Goal: Transaction & Acquisition: Purchase product/service

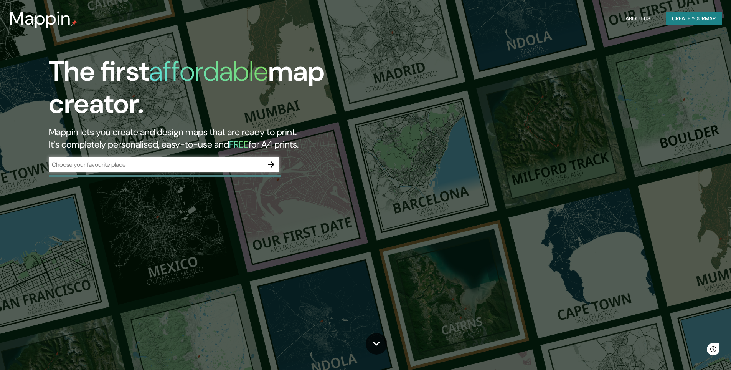
click at [171, 170] on div "​" at bounding box center [164, 164] width 230 height 15
drag, startPoint x: 162, startPoint y: 174, endPoint x: 162, endPoint y: 169, distance: 5.0
click at [162, 173] on div "​" at bounding box center [164, 165] width 230 height 17
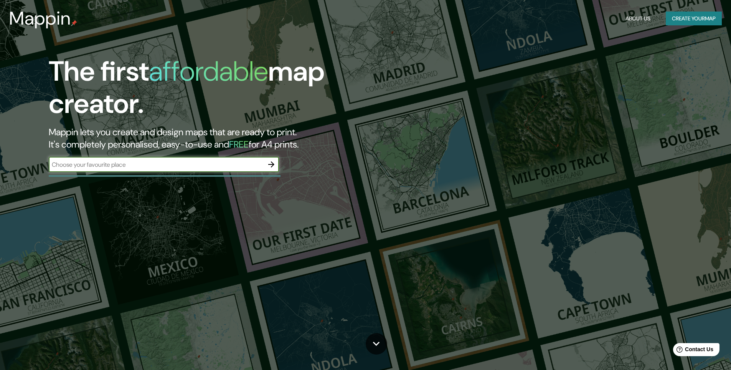
click at [162, 166] on input "text" at bounding box center [156, 164] width 215 height 9
type input "Neiva, Huila"
click at [269, 165] on icon "button" at bounding box center [271, 164] width 9 height 9
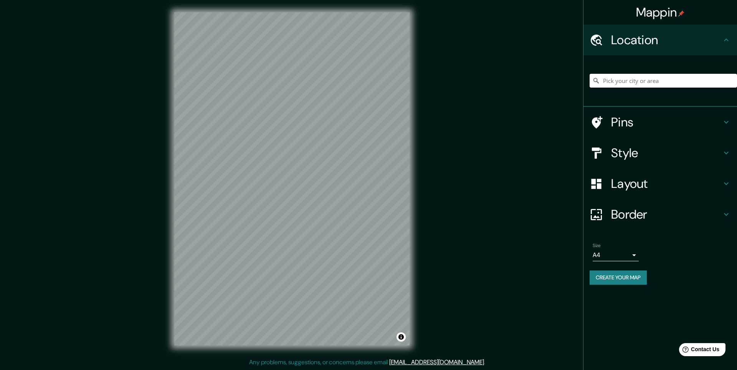
click at [649, 85] on input "Pick your city or area" at bounding box center [663, 81] width 147 height 14
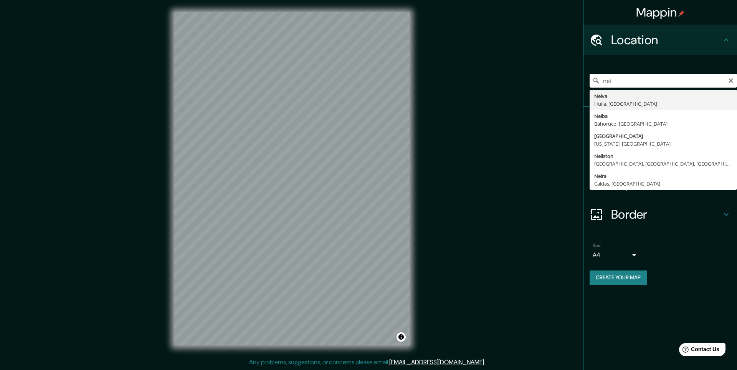
type input "Neiva, [GEOGRAPHIC_DATA], [GEOGRAPHIC_DATA]"
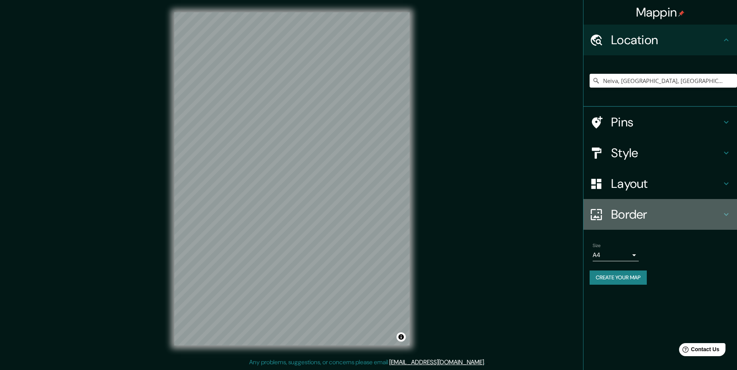
click at [650, 218] on h4 "Border" at bounding box center [666, 214] width 111 height 15
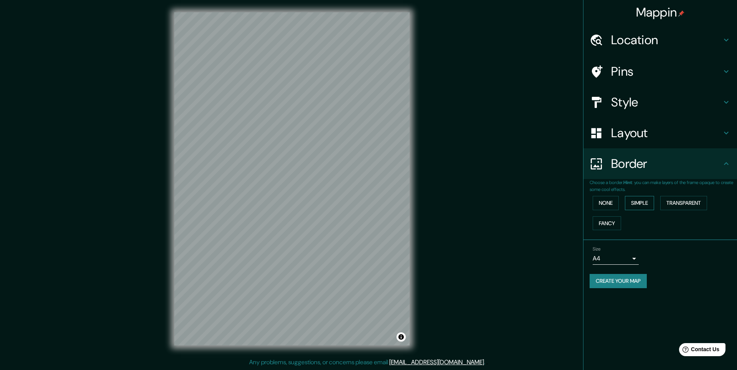
click at [640, 204] on button "Simple" at bounding box center [639, 203] width 29 height 14
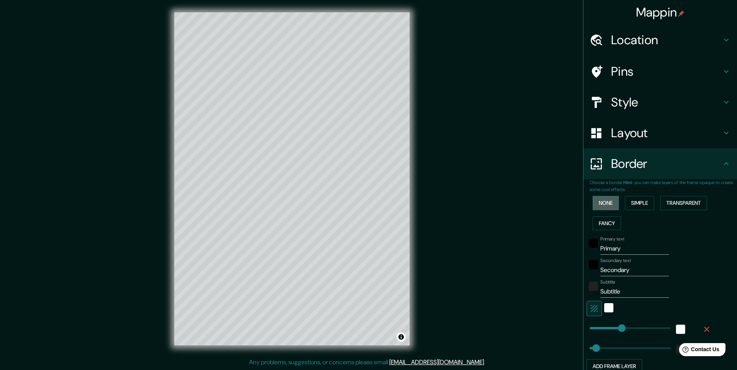
click at [609, 203] on button "None" at bounding box center [606, 203] width 26 height 14
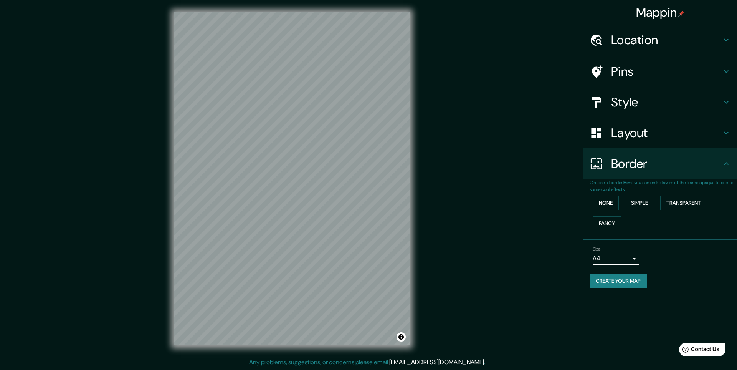
click at [661, 134] on h4 "Layout" at bounding box center [666, 132] width 111 height 15
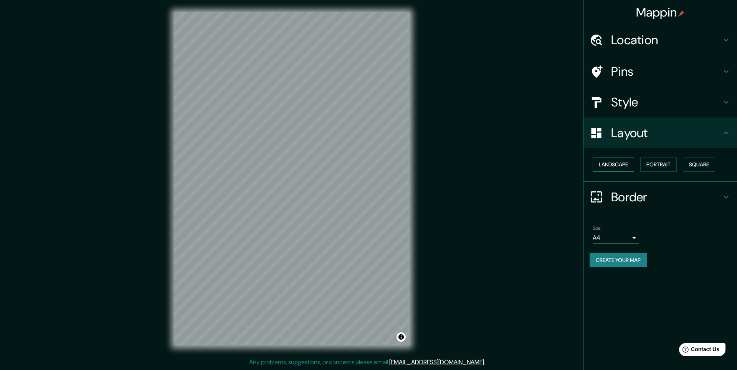
click at [627, 167] on button "Landscape" at bounding box center [613, 164] width 41 height 14
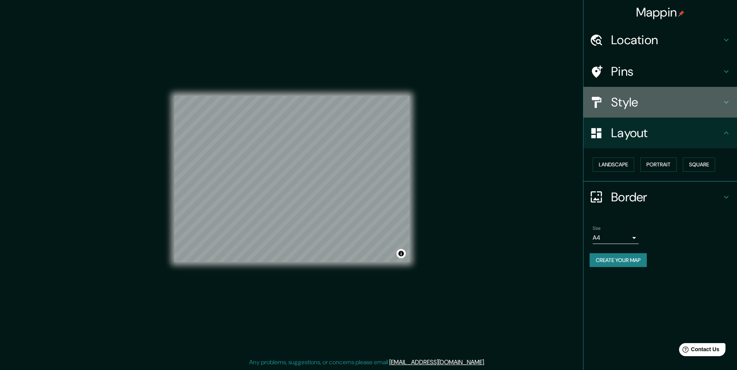
click at [631, 102] on h4 "Style" at bounding box center [666, 101] width 111 height 15
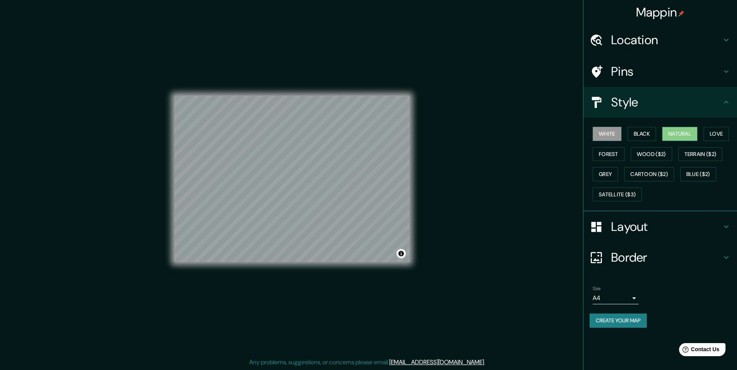
click at [677, 134] on button "Natural" at bounding box center [679, 134] width 35 height 14
click at [654, 233] on h4 "Layout" at bounding box center [666, 226] width 111 height 15
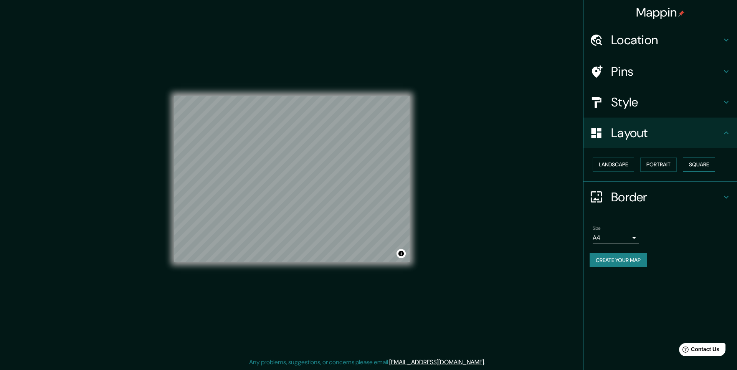
click at [711, 169] on button "Square" at bounding box center [699, 164] width 32 height 14
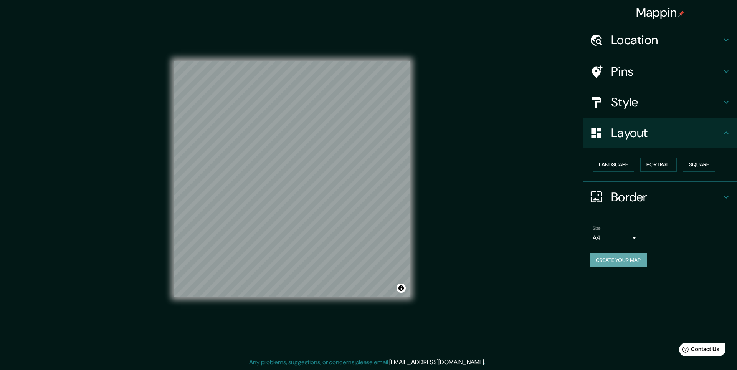
click at [633, 264] on button "Create your map" at bounding box center [618, 260] width 57 height 14
